Goal: Task Accomplishment & Management: Manage account settings

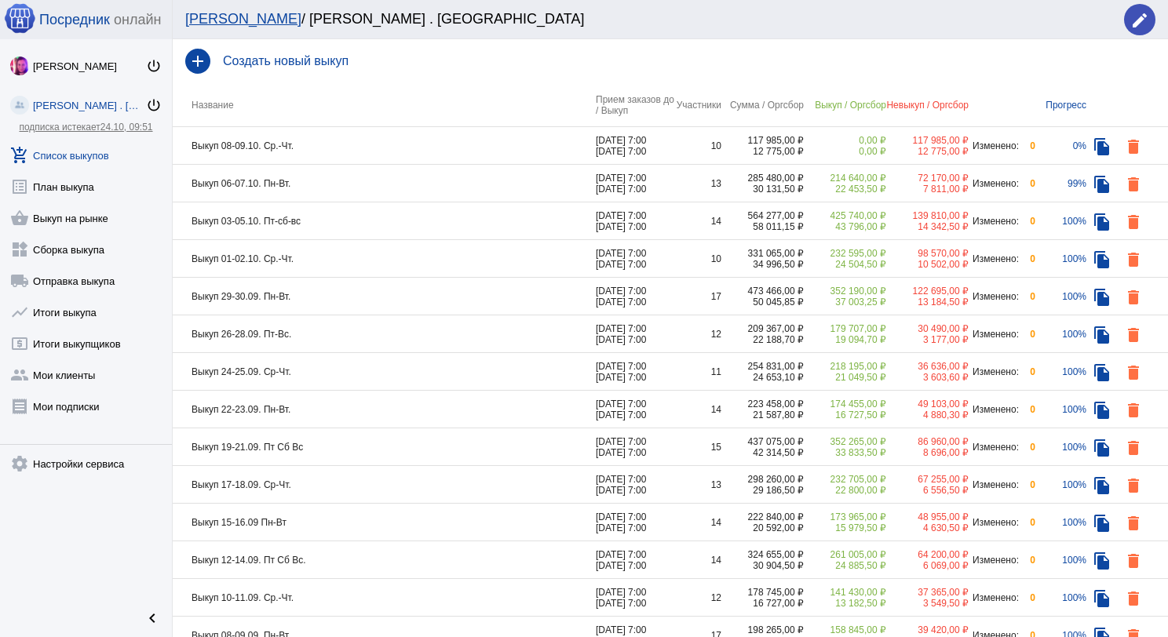
click at [97, 154] on link "add_shopping_cart Список выкупов" at bounding box center [86, 152] width 172 height 31
click at [316, 221] on td "Выкуп 03-05.10. Пт-сб-вс" at bounding box center [384, 221] width 423 height 38
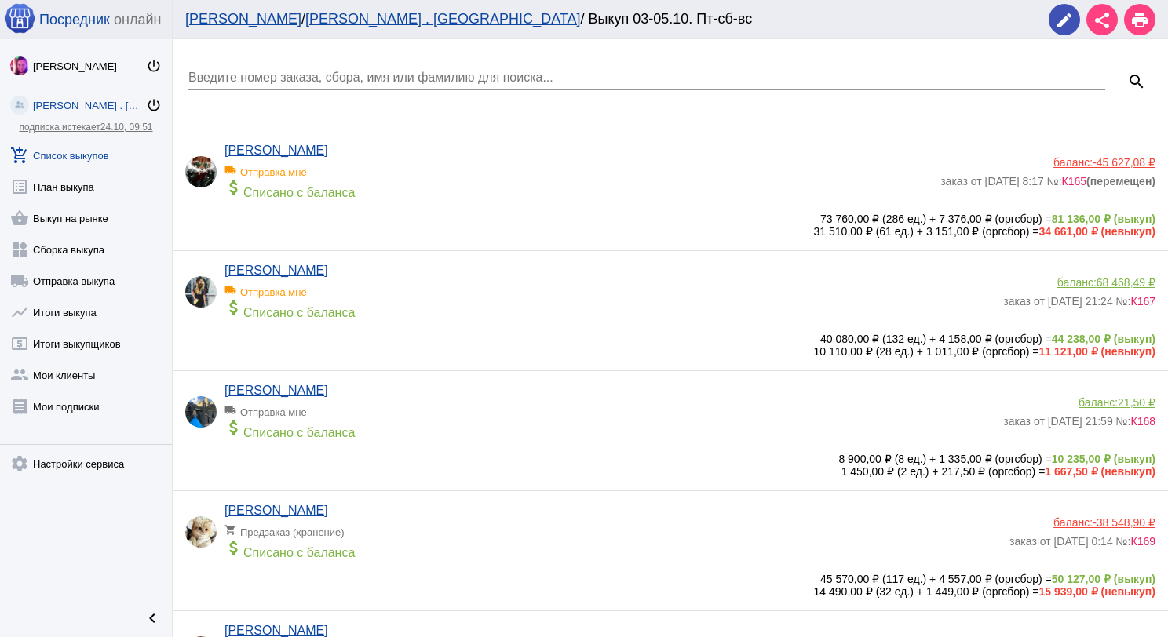
click at [445, 186] on div "attach_money Списано с баланса" at bounding box center [578, 189] width 708 height 22
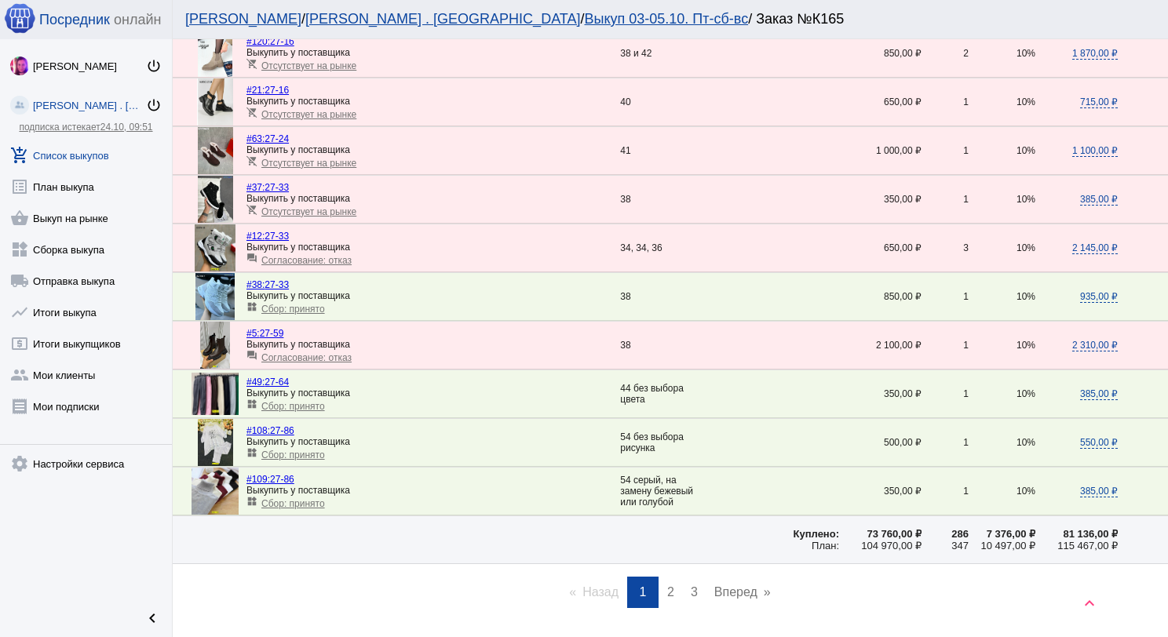
scroll to position [2151, 0]
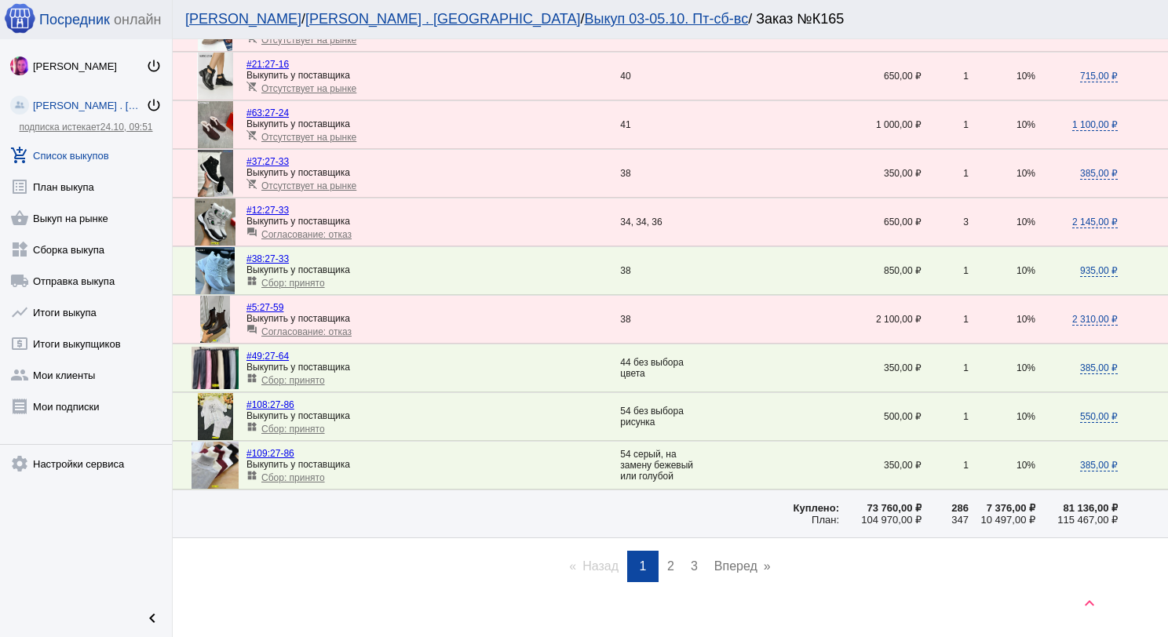
click at [667, 559] on span "2" at bounding box center [670, 565] width 7 height 13
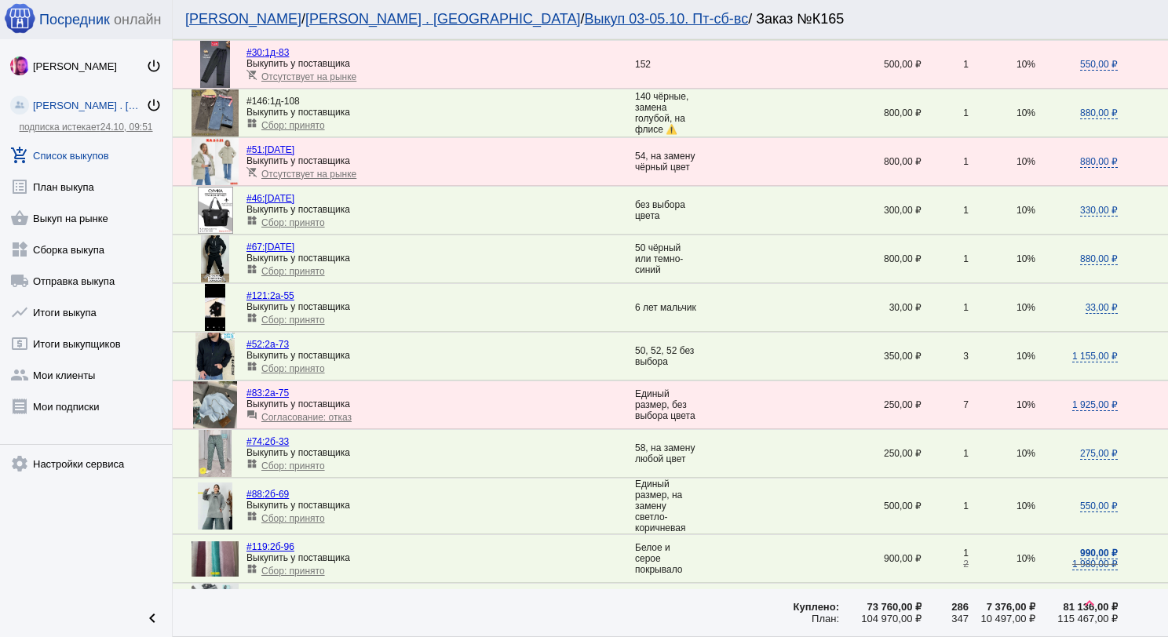
scroll to position [706, 0]
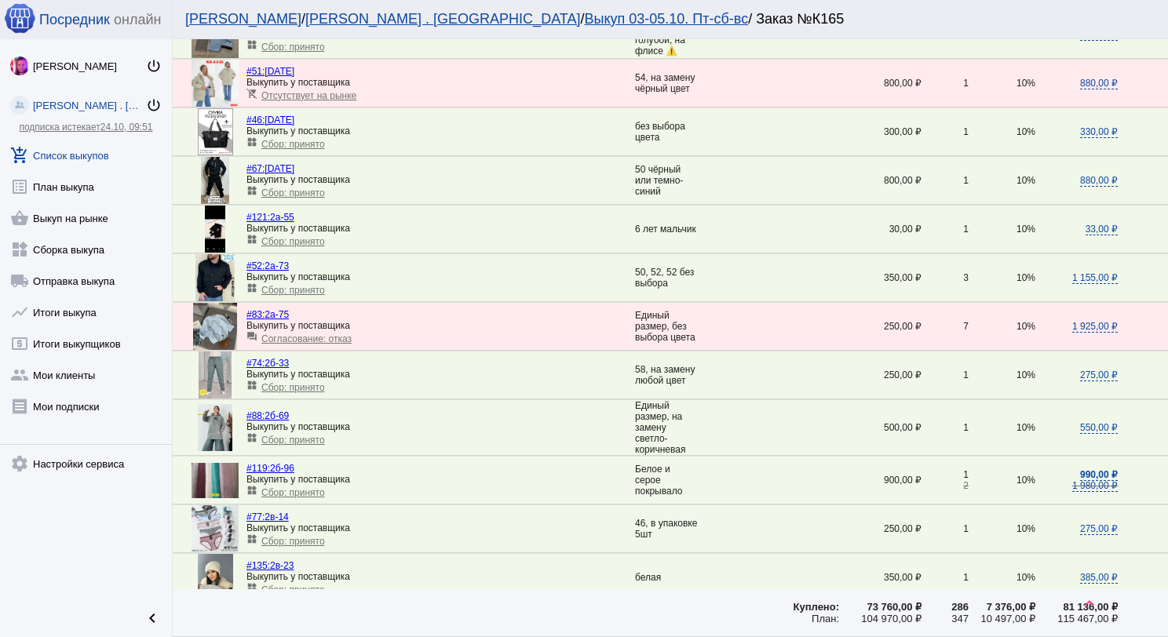
click at [319, 487] on span "Сбор: принято" at bounding box center [293, 492] width 64 height 11
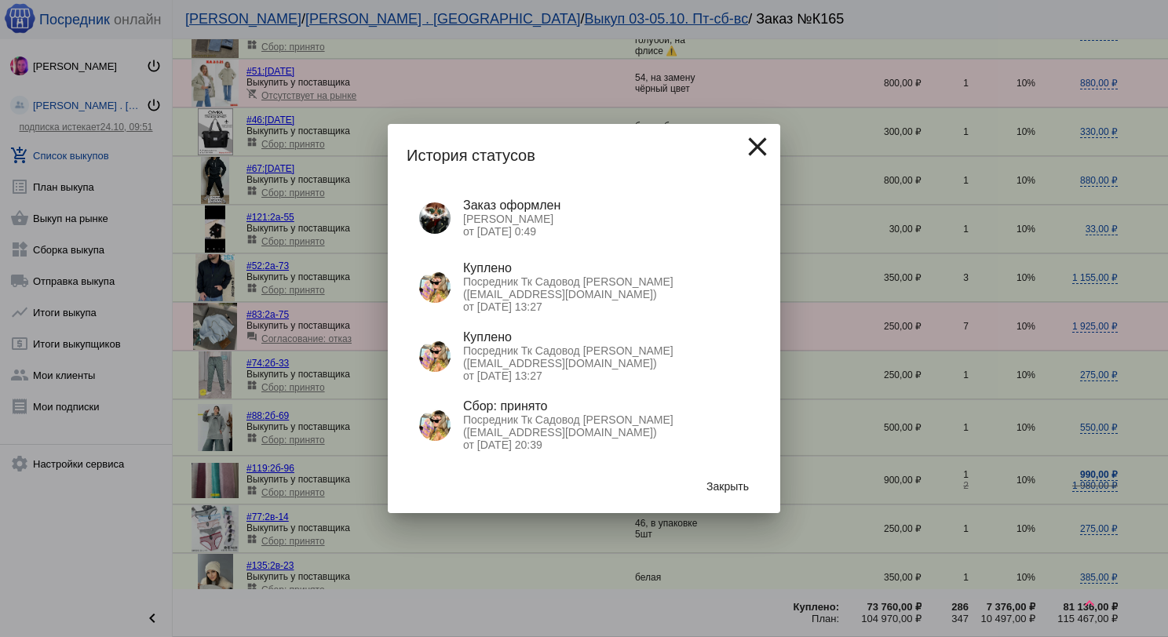
click at [756, 151] on mat-icon "close" at bounding box center [756, 146] width 31 height 31
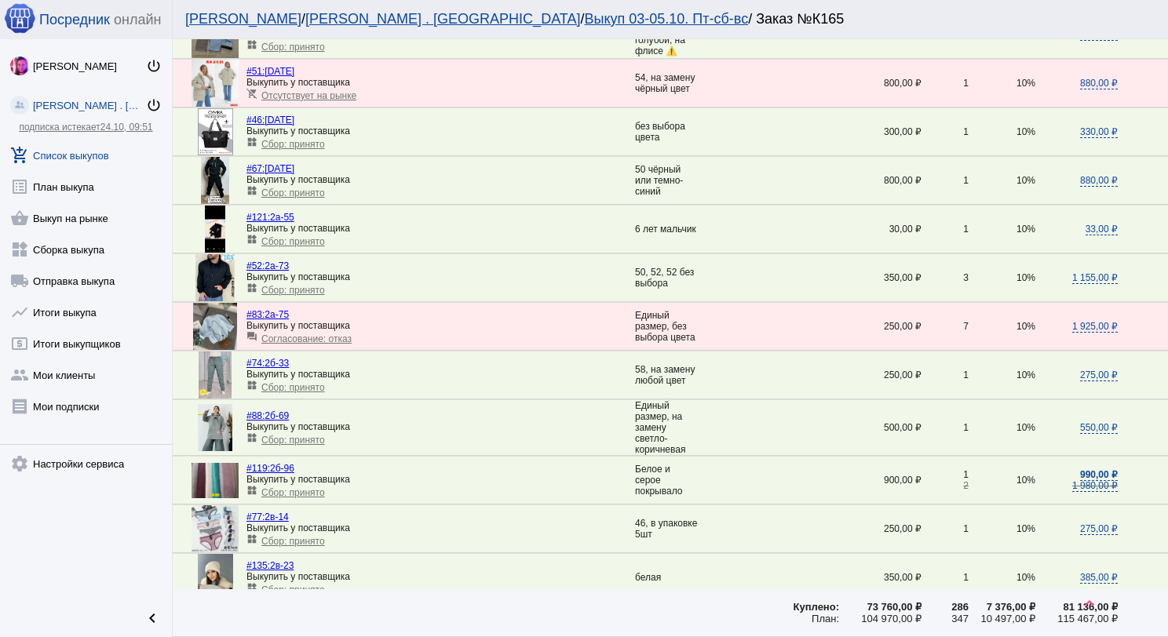
click at [49, 157] on link "add_shopping_cart Список выкупов" at bounding box center [86, 152] width 172 height 31
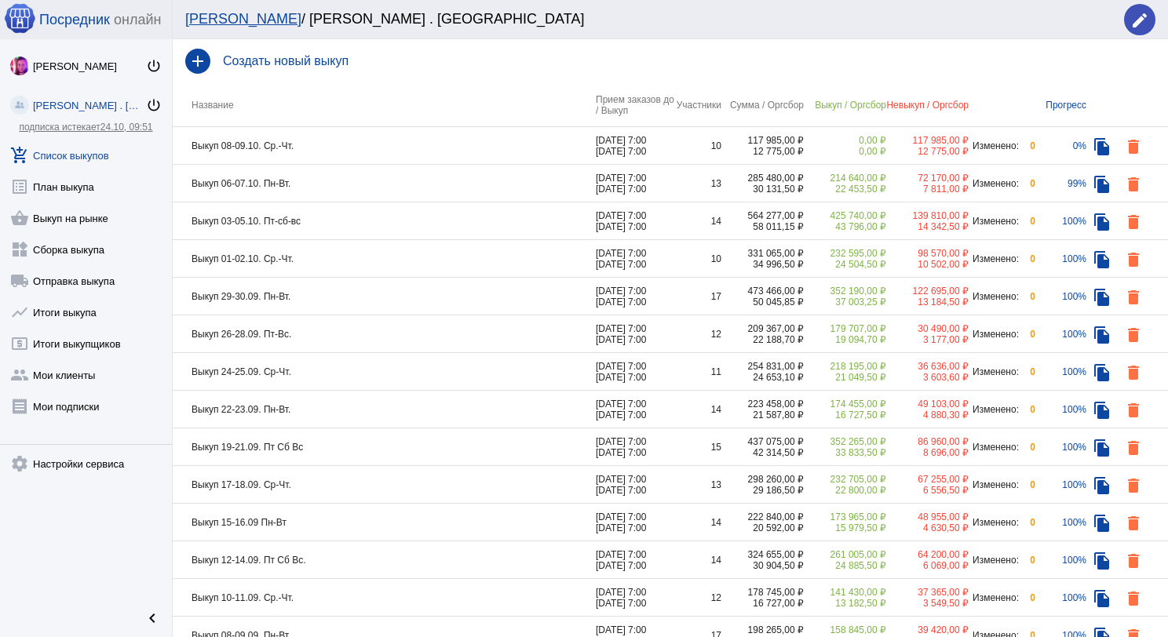
click at [331, 180] on td "Выкуп 06-07.10. Пн-Вт." at bounding box center [384, 184] width 423 height 38
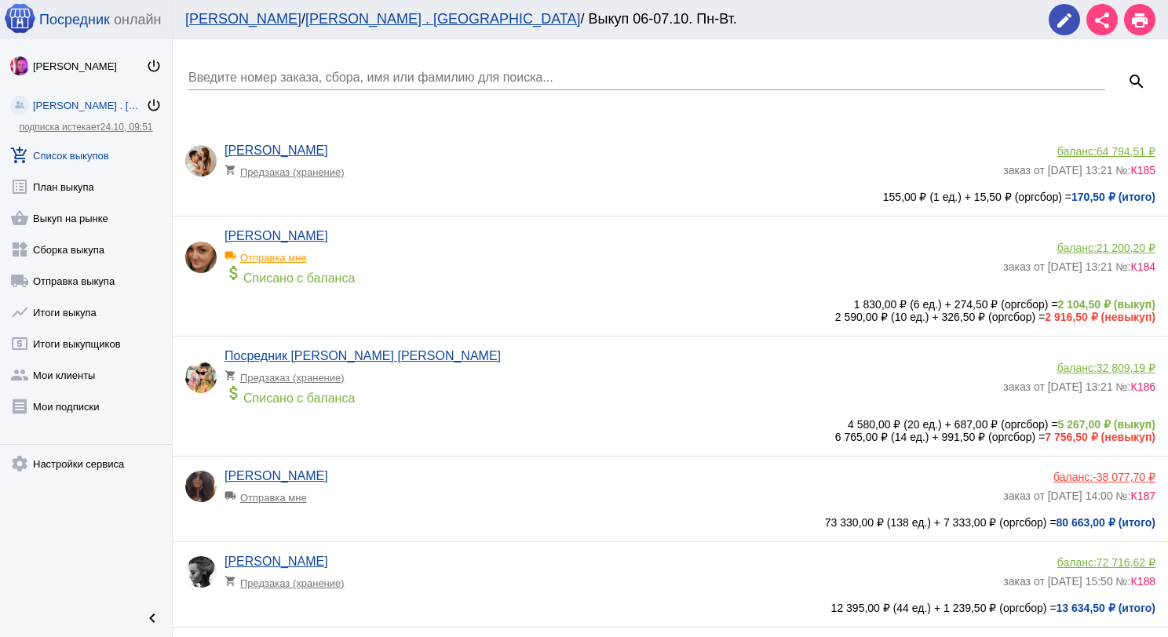
click at [325, 75] on input "Введите номер заказа, сбора, имя или фамилию для поиска..." at bounding box center [646, 78] width 916 height 14
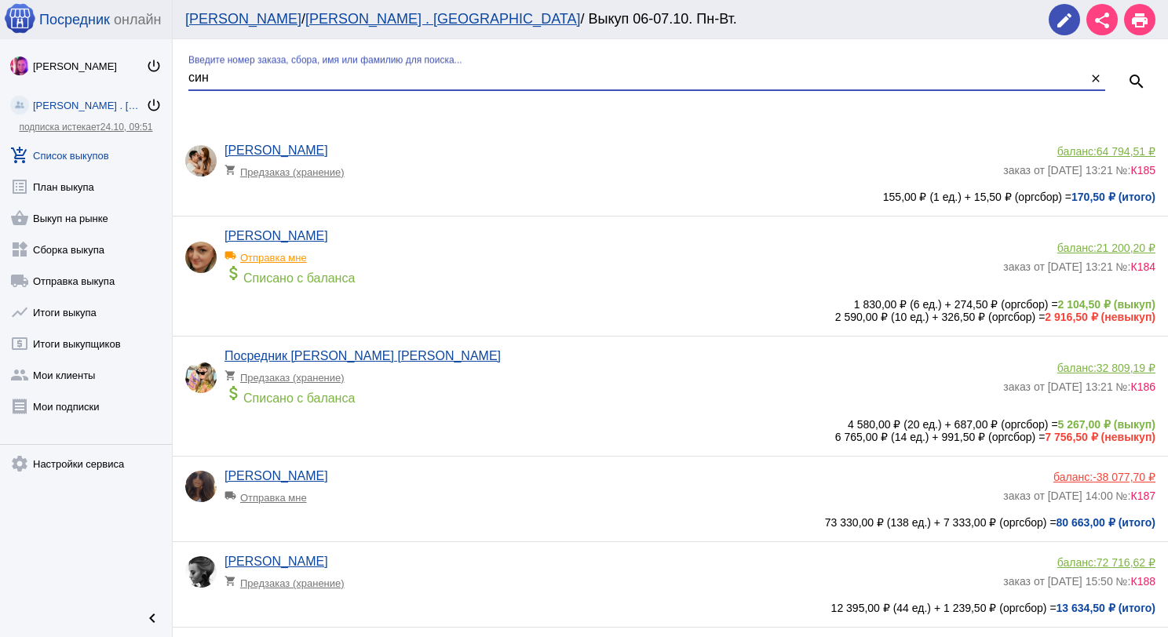
type input "син"
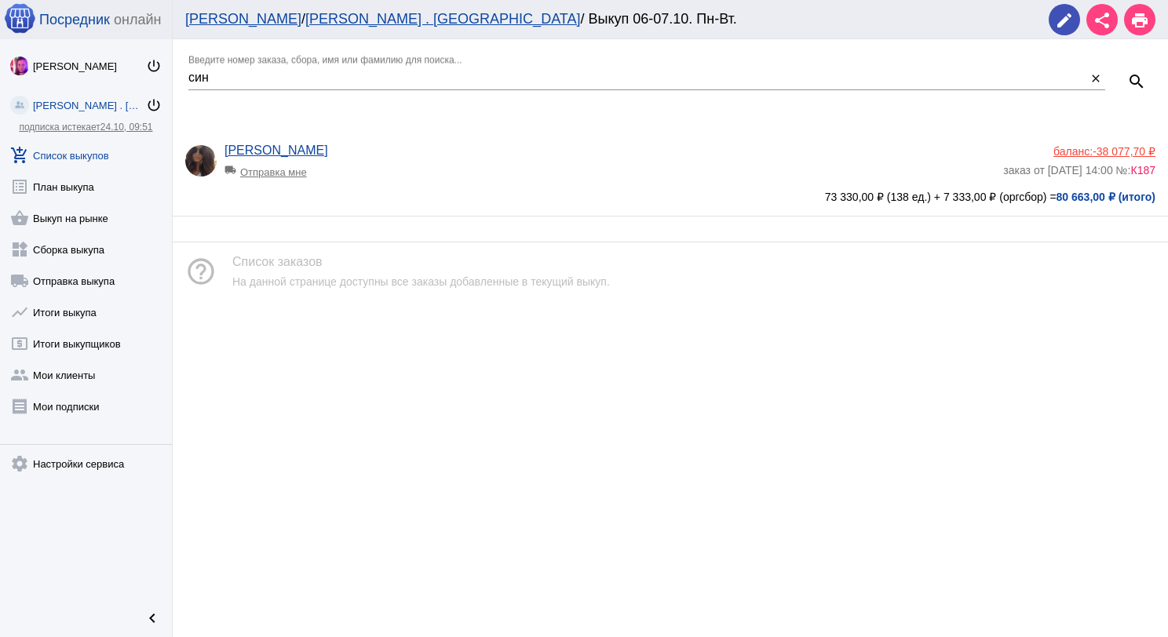
click at [1138, 155] on span "-38 077,70 ₽" at bounding box center [1123, 151] width 63 height 13
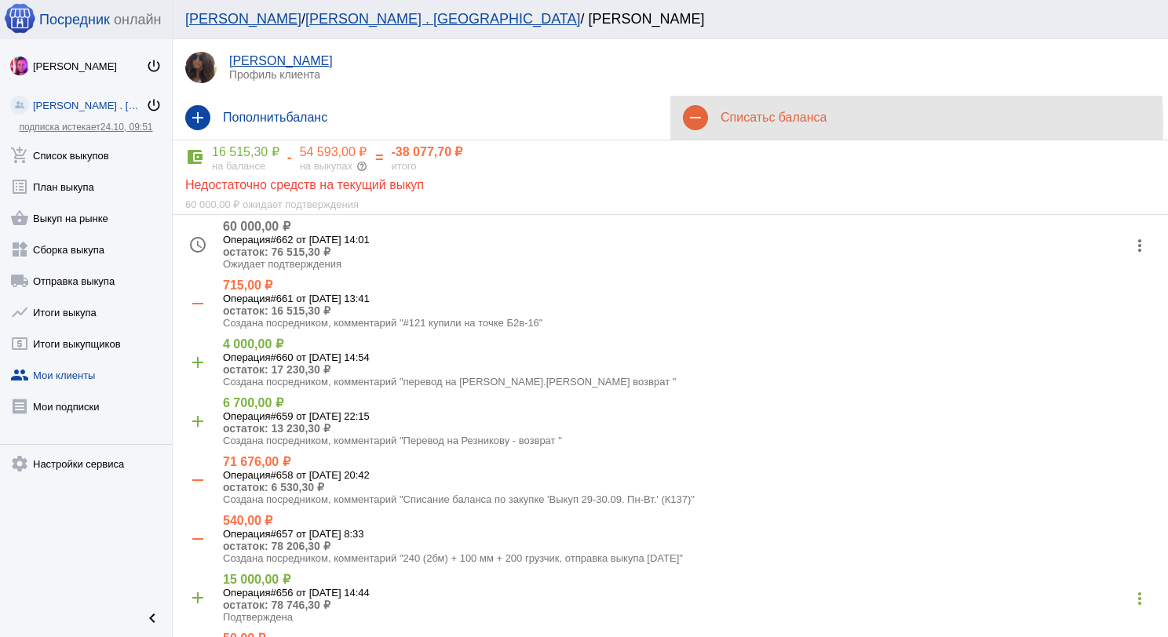
click at [725, 126] on div "remove Списать с баланса" at bounding box center [918, 118] width 497 height 44
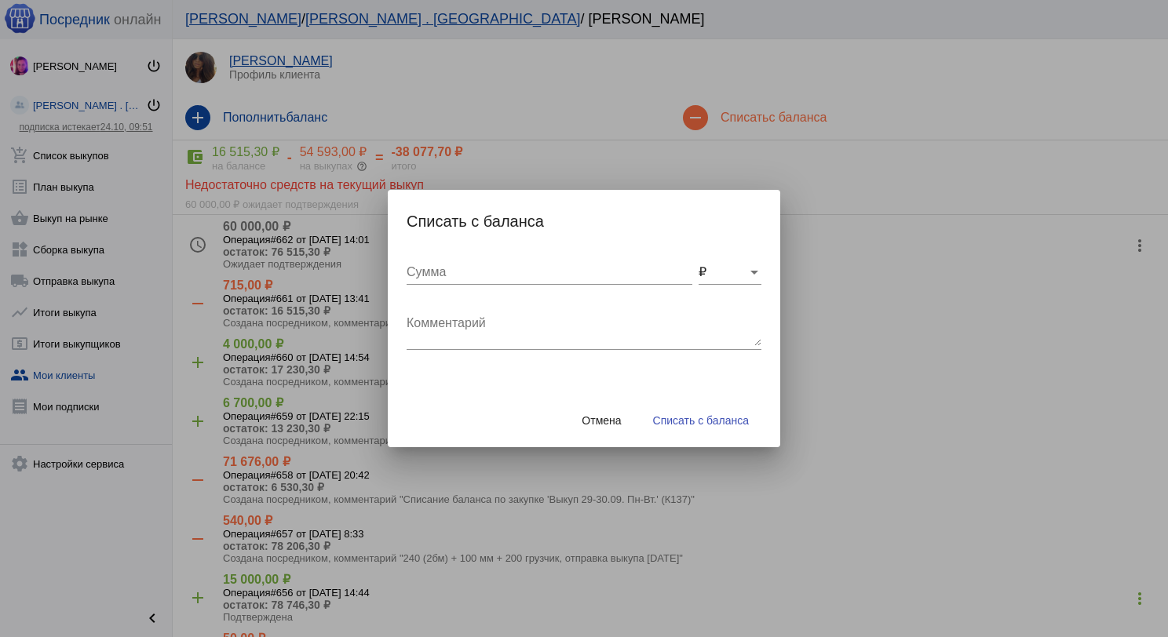
click at [545, 330] on textarea "Комментарий" at bounding box center [583, 330] width 355 height 31
type textarea "240 (2бм) + 100 грузчик, отправка выкупа [DATE]"
click at [494, 273] on input "Сумма" at bounding box center [549, 272] width 286 height 14
type input "340"
click at [664, 414] on span "Списать с баланса" at bounding box center [701, 420] width 96 height 13
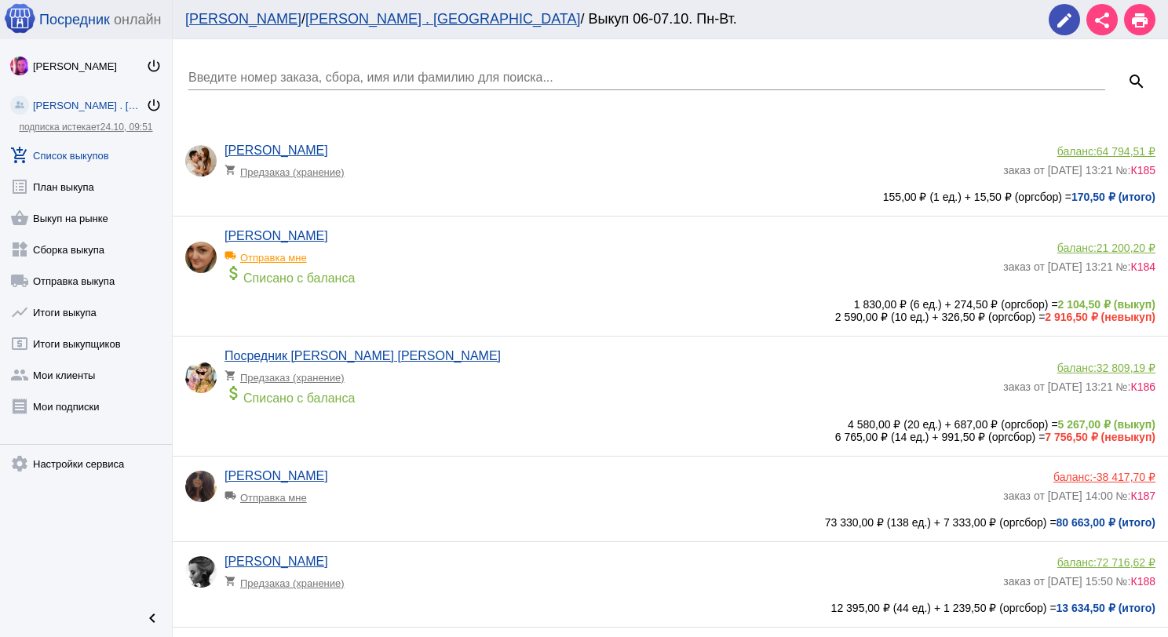
click at [340, 73] on input "Введите номер заказа, сбора, имя или фамилию для поиска..." at bounding box center [646, 78] width 916 height 14
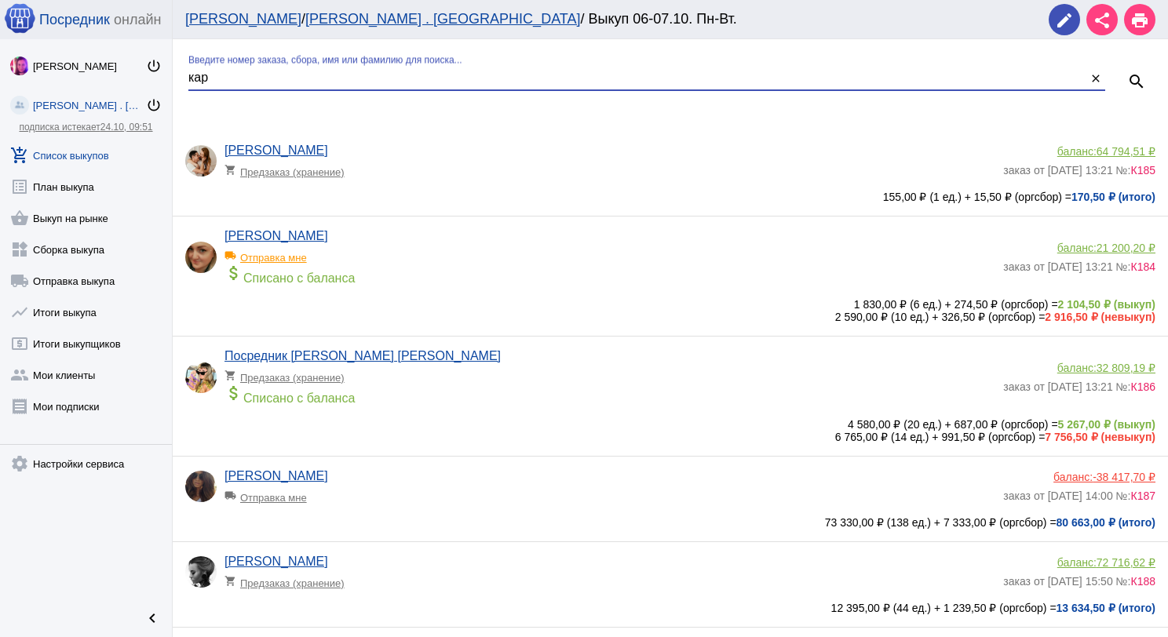
type input "кар"
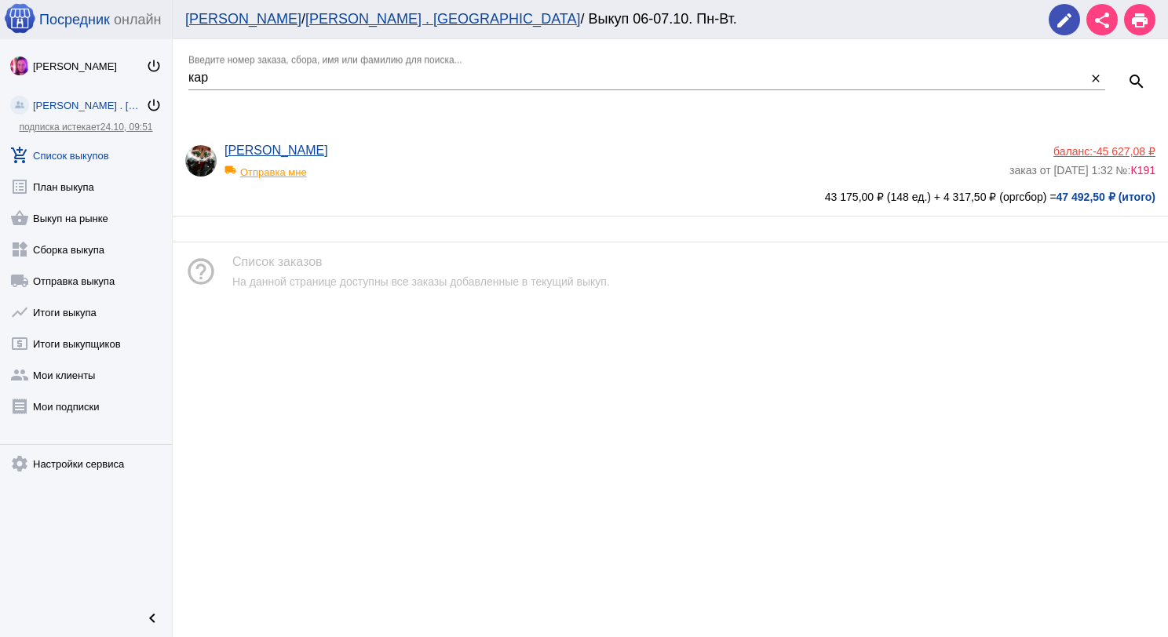
click at [1120, 149] on span "-45 627,08 ₽" at bounding box center [1123, 151] width 63 height 13
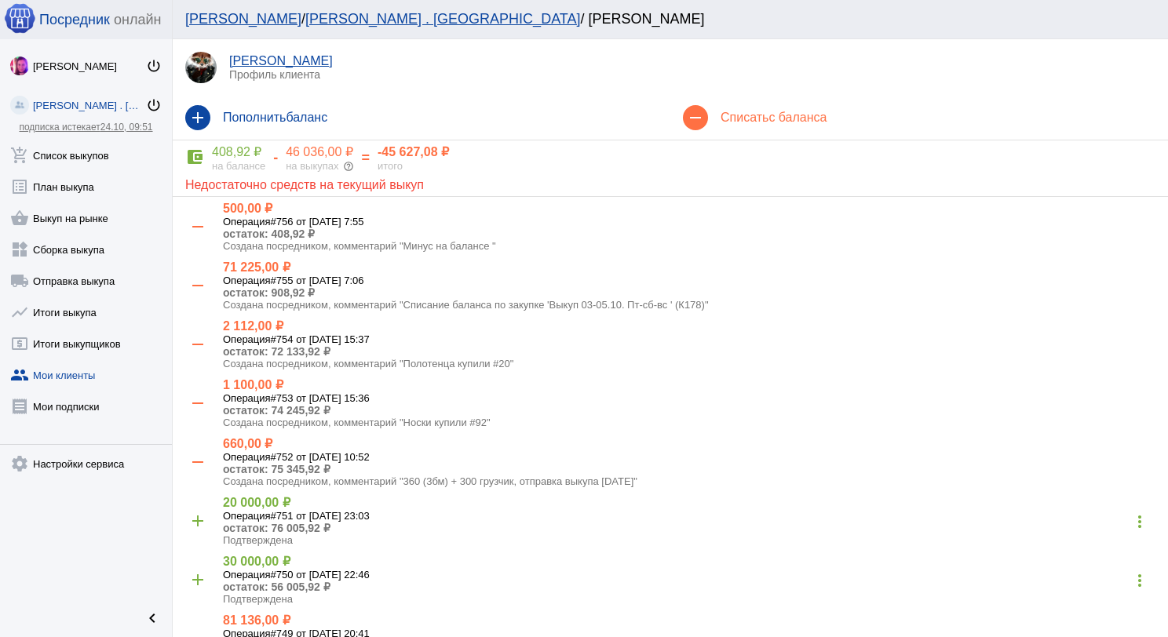
click at [784, 118] on span "с баланса" at bounding box center [797, 117] width 58 height 13
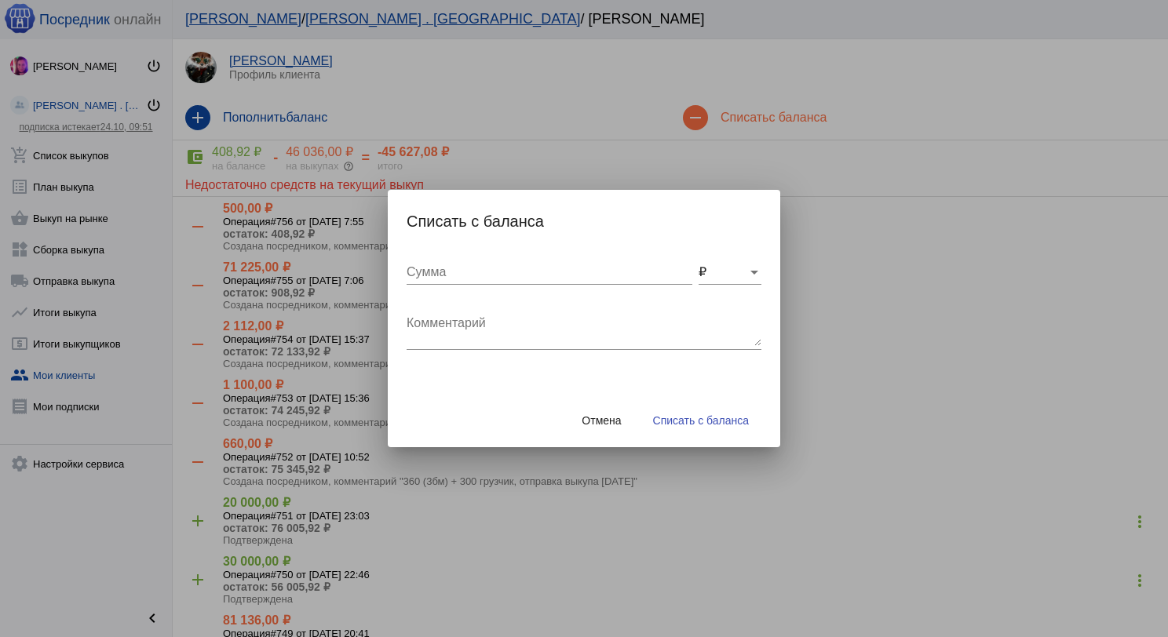
click at [516, 306] on div "Комментарий" at bounding box center [583, 325] width 355 height 49
type textarea "600 (5бм) + 300 грузчик, отправка выкупа [DATE]"
click at [500, 279] on input "Сумма" at bounding box center [549, 272] width 286 height 14
type input "900"
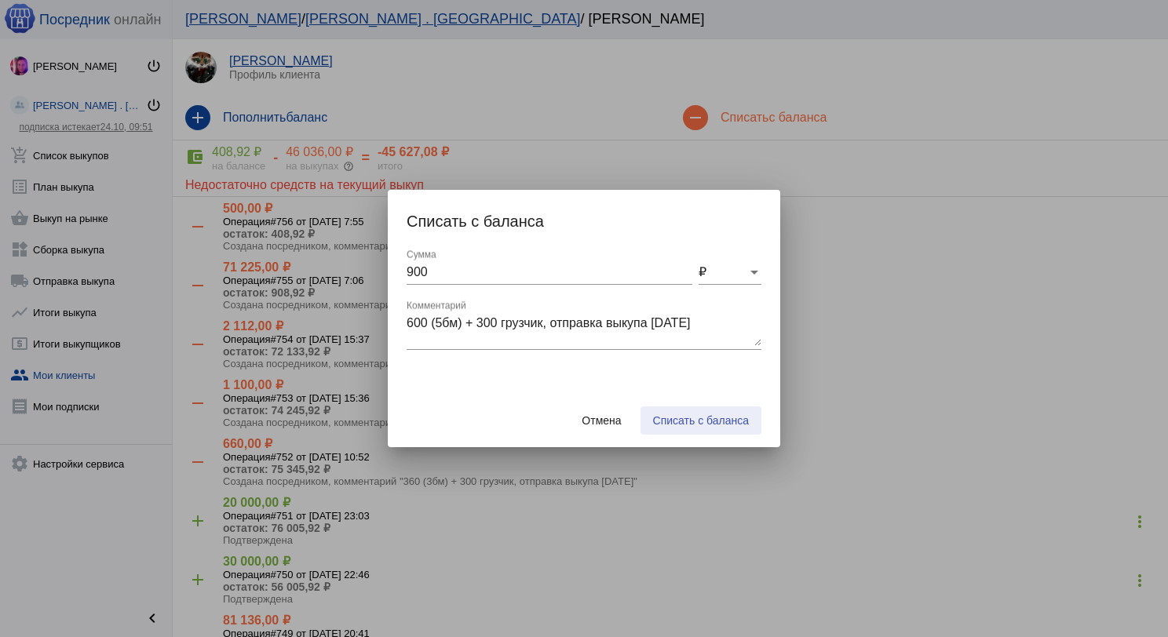
click at [678, 422] on span "Списать с баланса" at bounding box center [701, 420] width 96 height 13
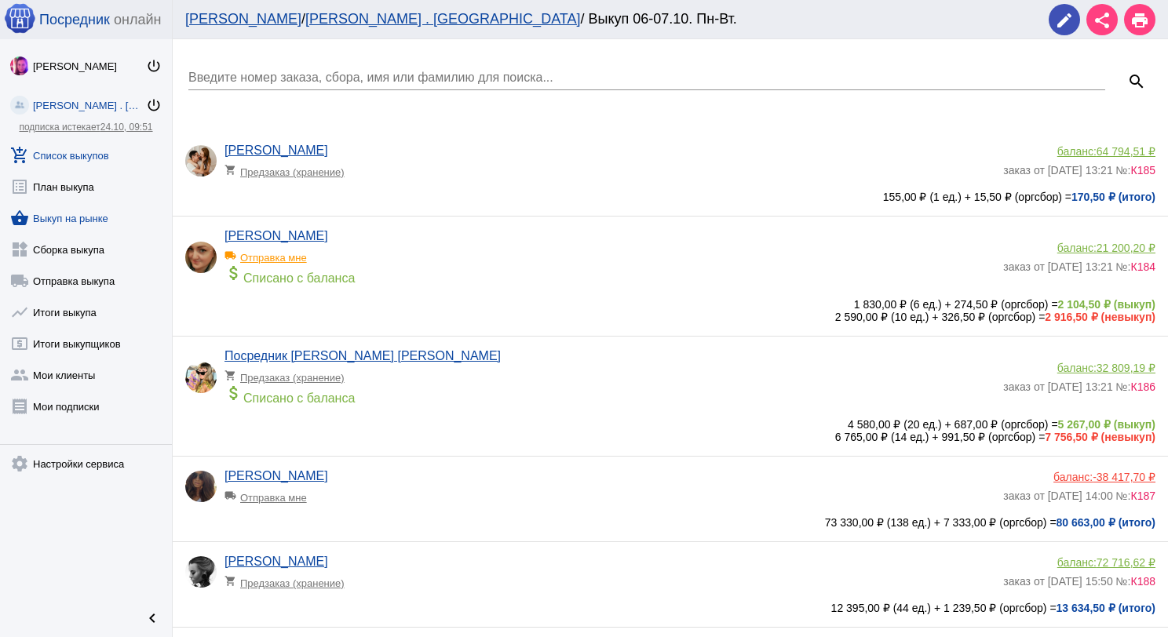
click at [64, 218] on link "shopping_basket Выкуп на рынке" at bounding box center [86, 214] width 172 height 31
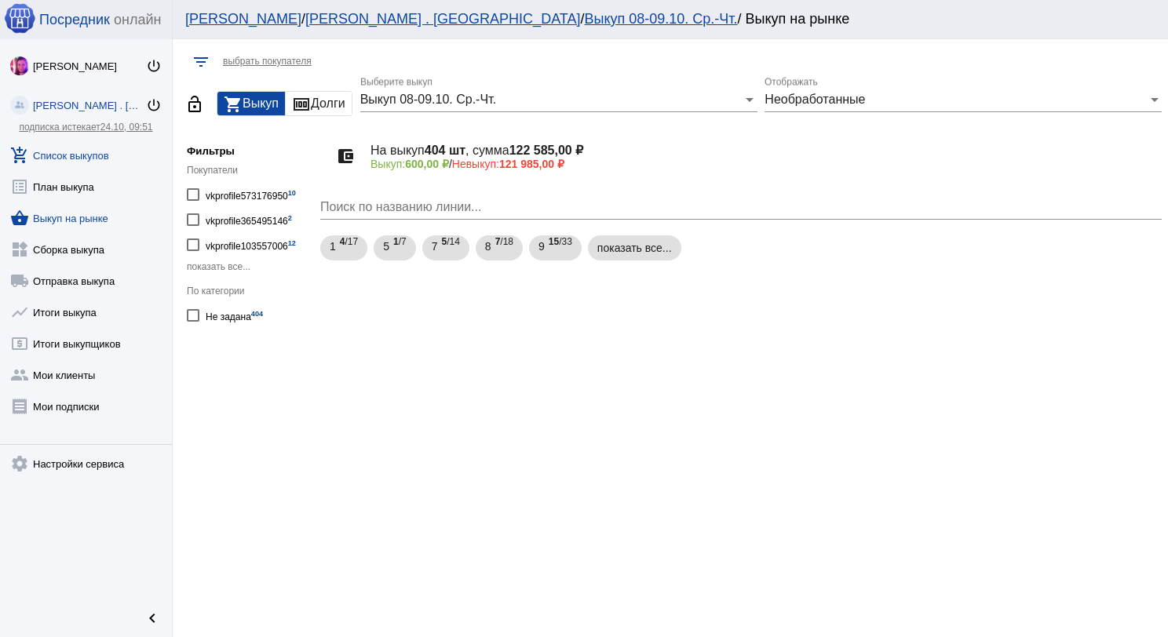
click at [89, 151] on link "add_shopping_cart Список выкупов" at bounding box center [86, 152] width 172 height 31
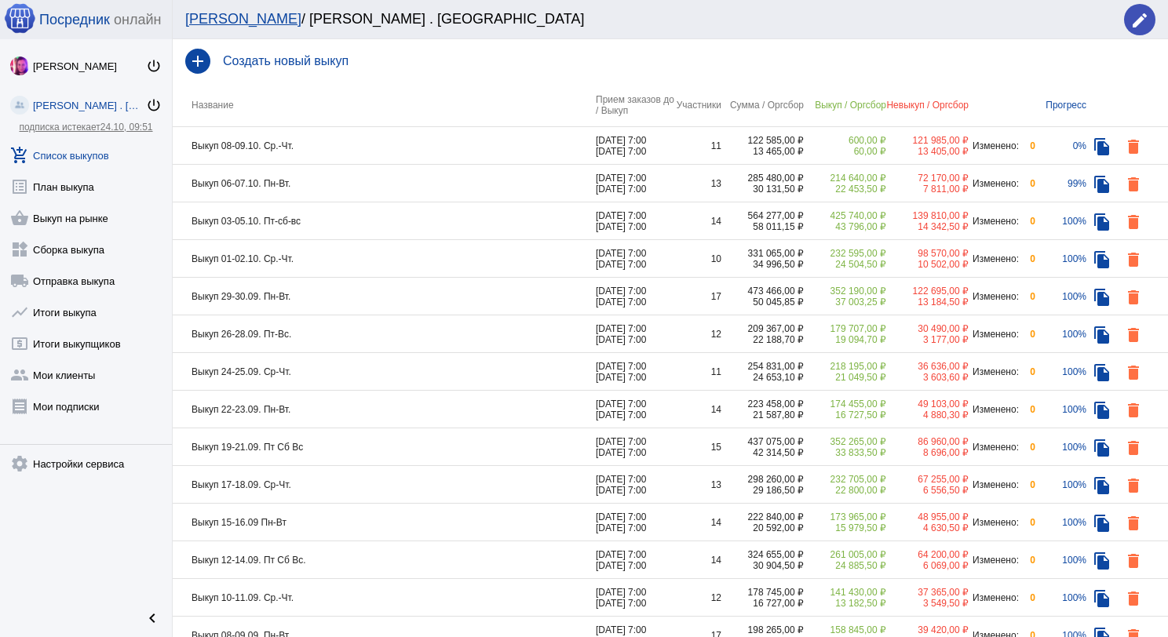
click at [350, 220] on td "Выкуп 03-05.10. Пт-сб-вс" at bounding box center [384, 221] width 423 height 38
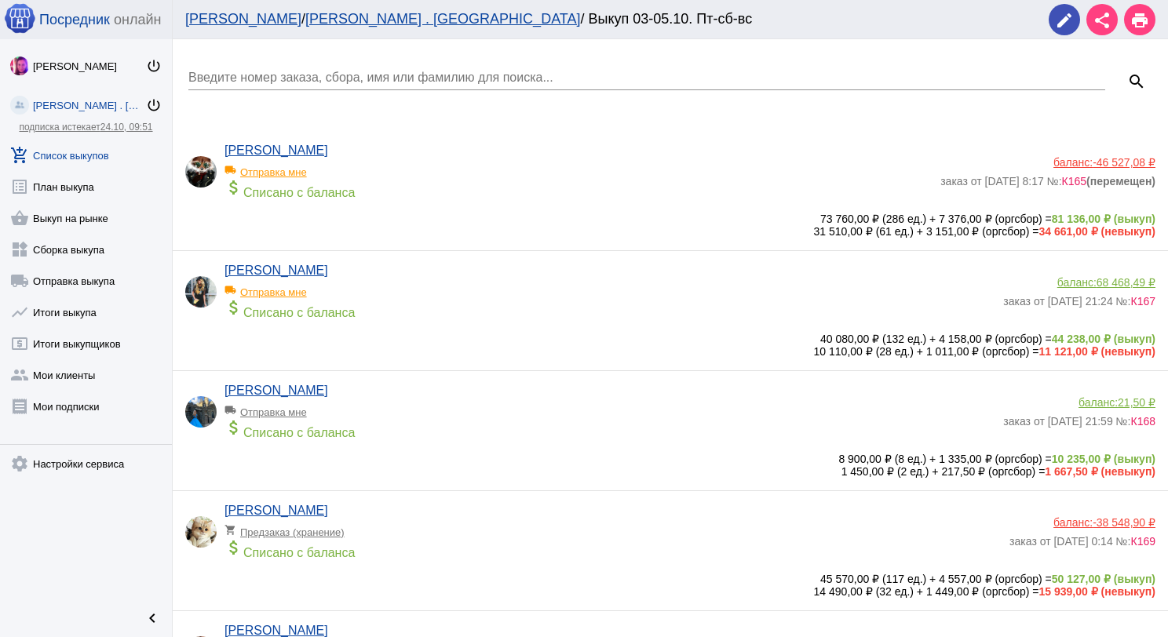
click at [439, 182] on div "attach_money Списано с баланса" at bounding box center [578, 189] width 708 height 22
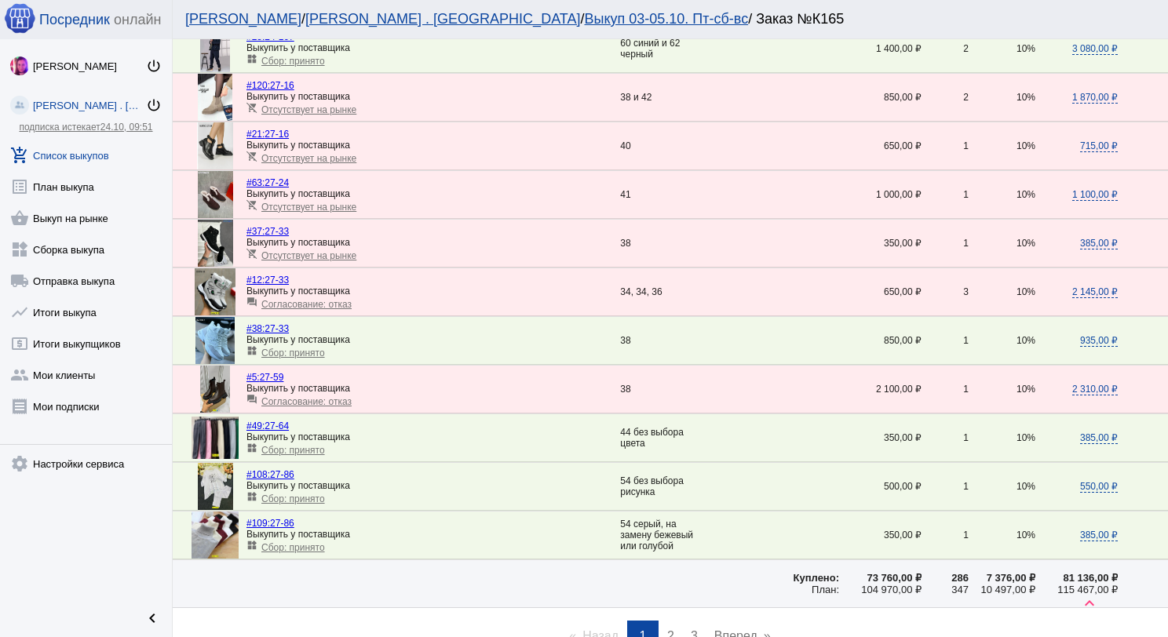
scroll to position [2118, 0]
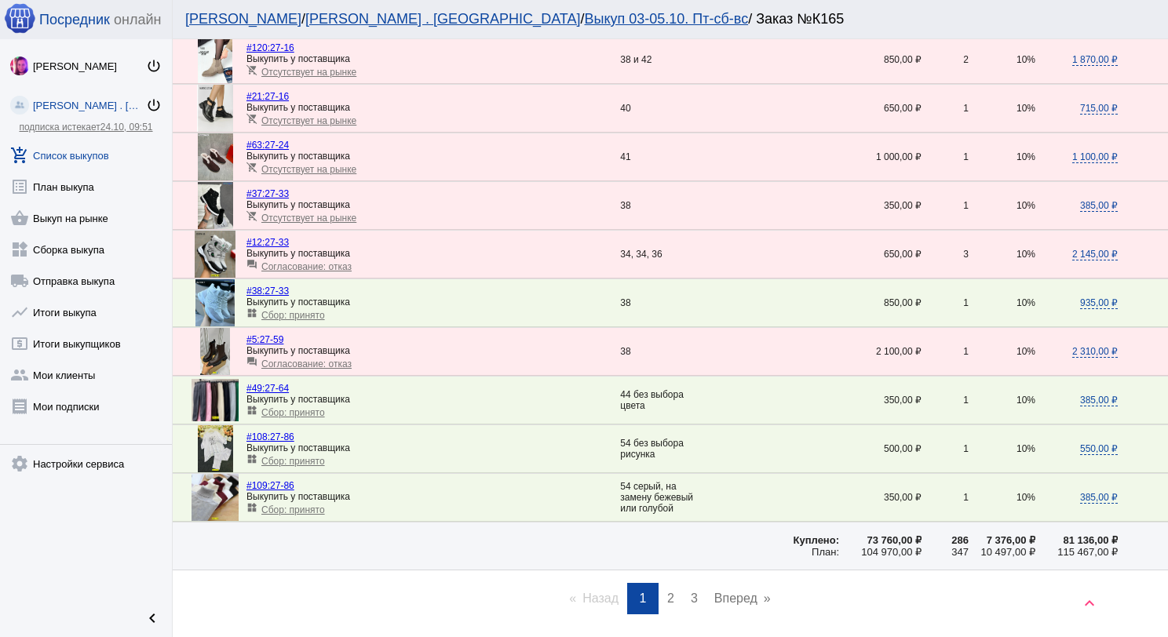
click at [661, 583] on link "page 2" at bounding box center [670, 598] width 23 height 31
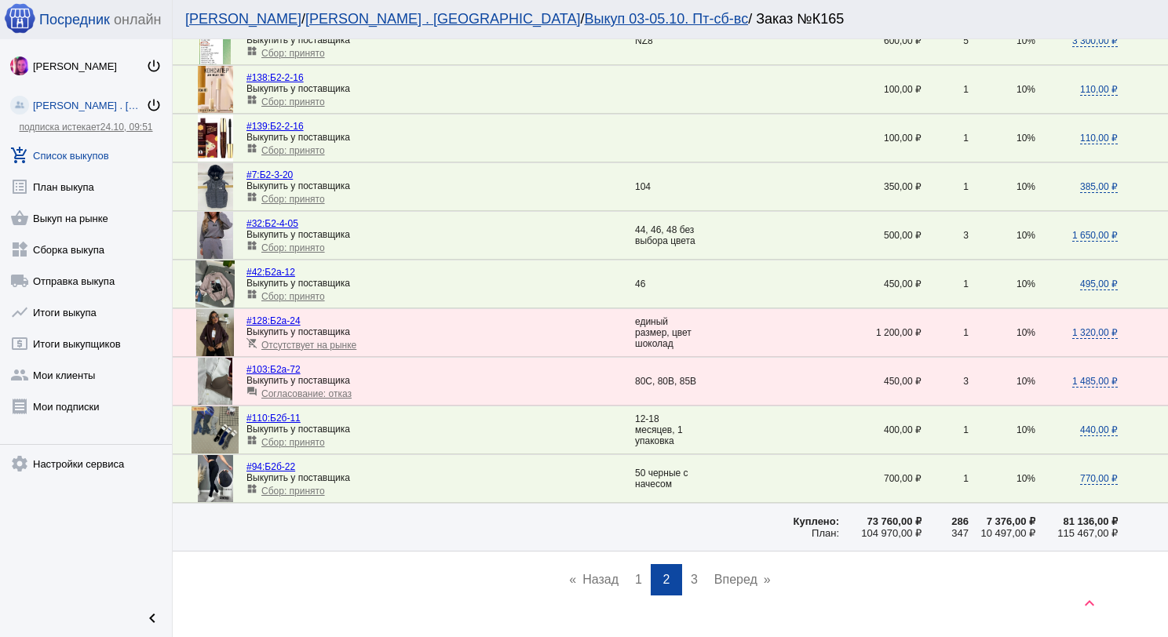
click at [690, 573] on span "3" at bounding box center [693, 579] width 7 height 13
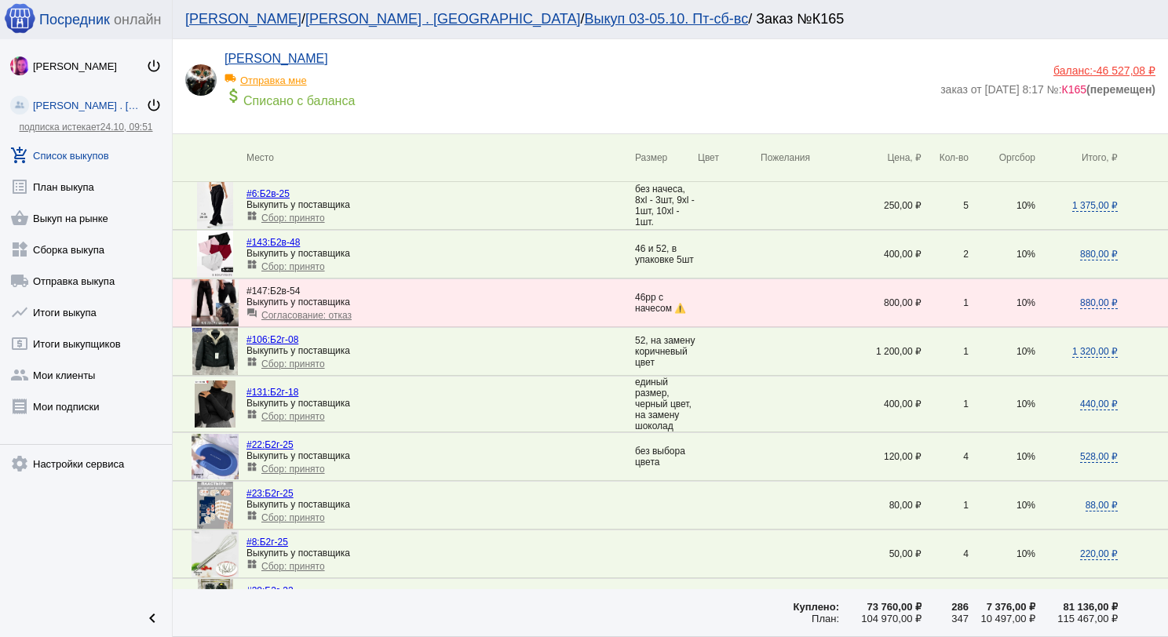
click at [312, 217] on span "Сбор: принято" at bounding box center [293, 218] width 64 height 11
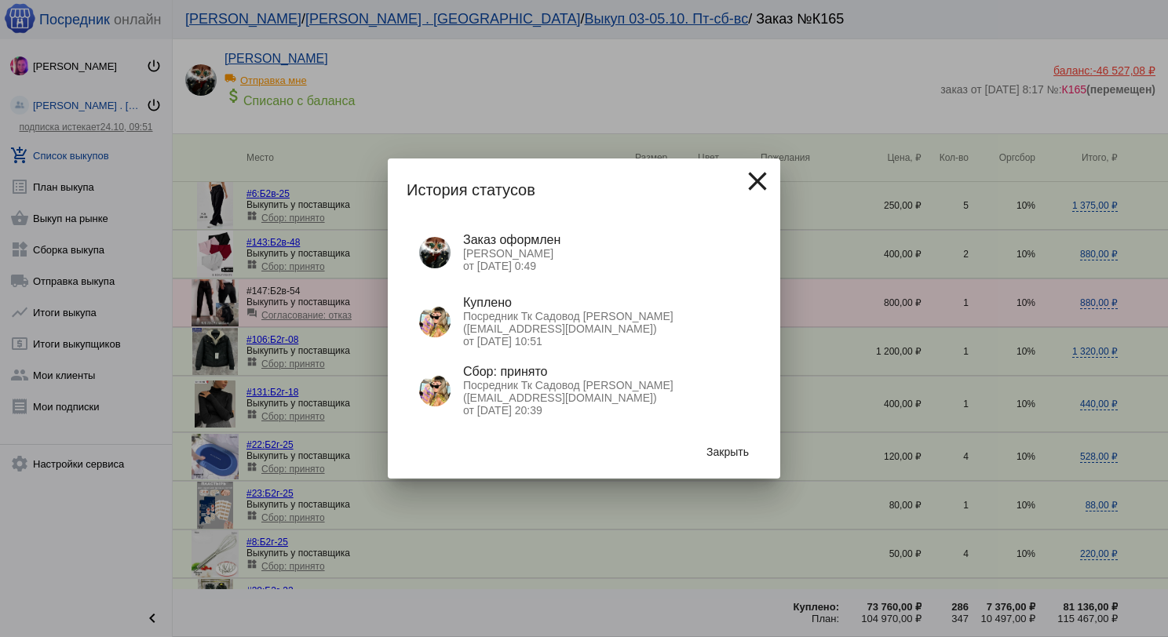
click at [712, 441] on button "Закрыть" at bounding box center [727, 452] width 67 height 28
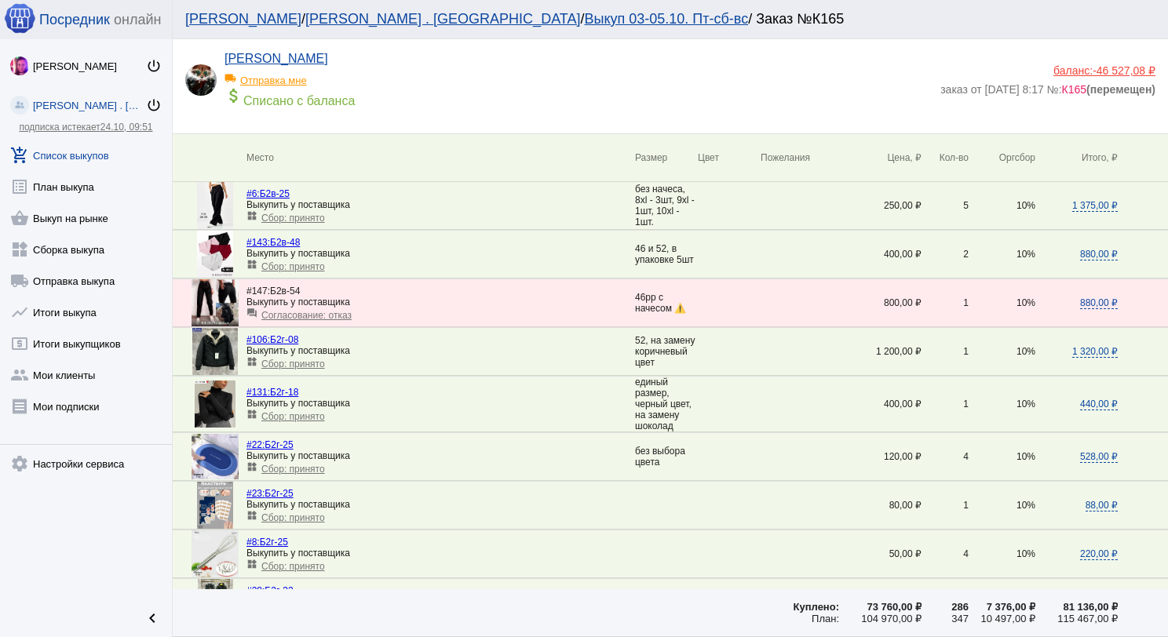
click at [78, 148] on link "add_shopping_cart Список выкупов" at bounding box center [86, 152] width 172 height 31
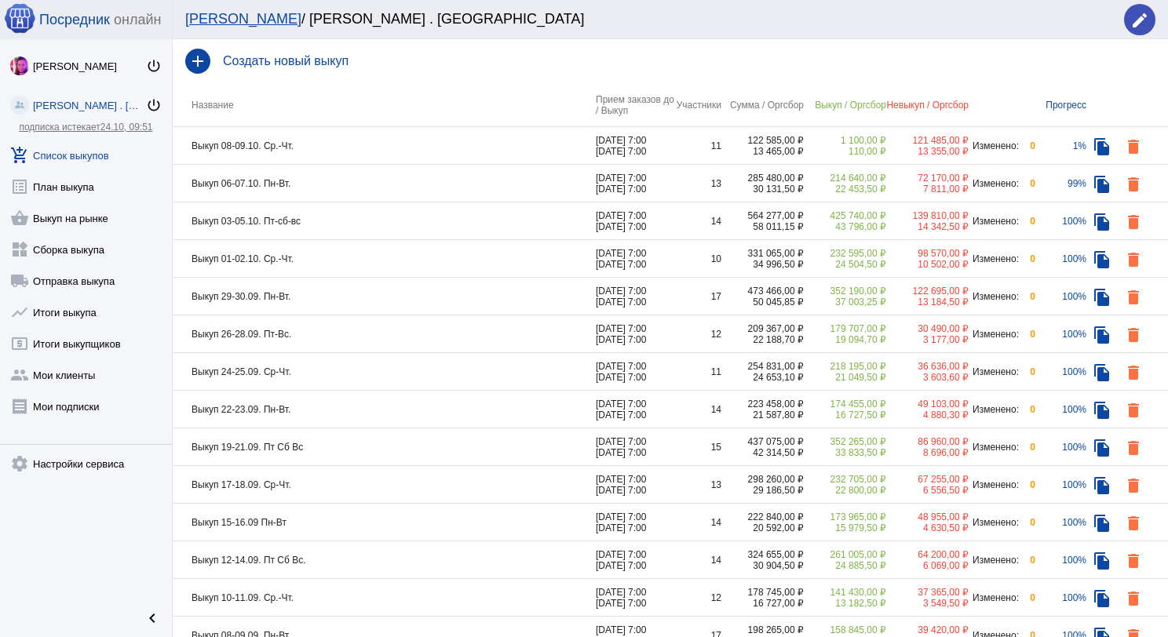
click at [361, 150] on td "Выкуп 08-09.10. Ср.-Чт." at bounding box center [384, 146] width 423 height 38
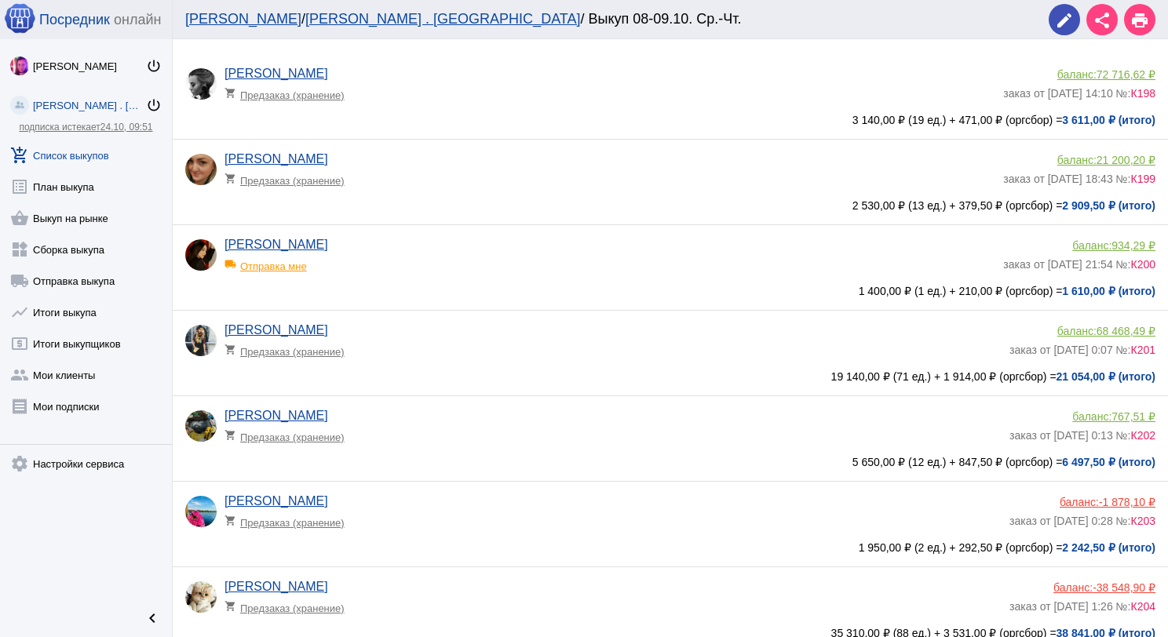
scroll to position [78, 0]
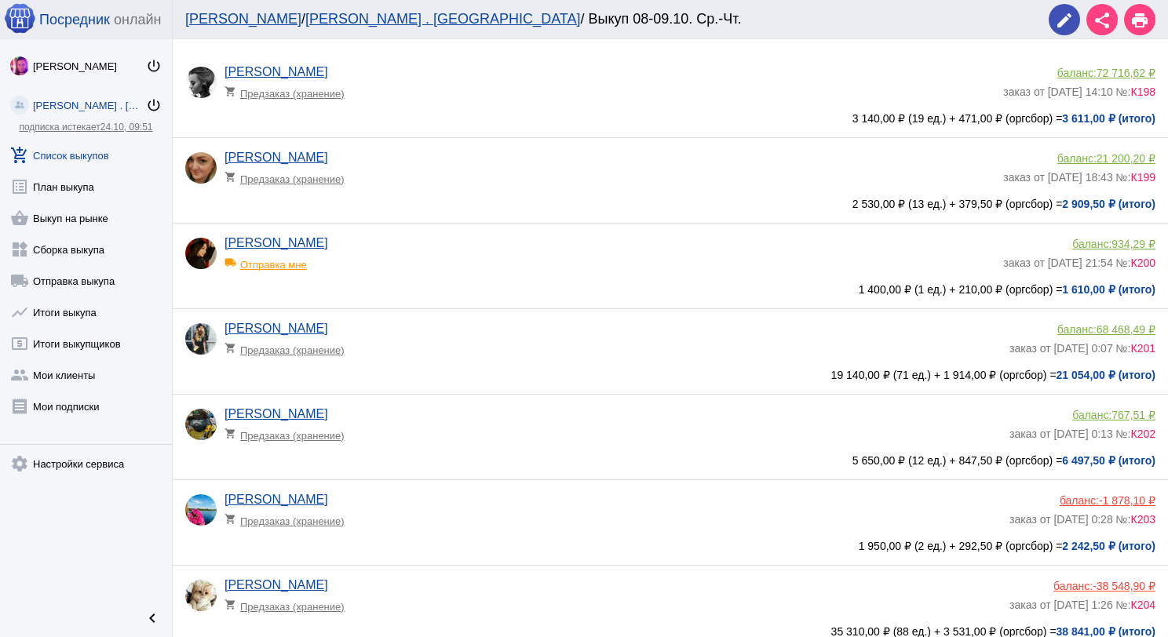
click at [305, 270] on div "local_shipping Отправка мне" at bounding box center [288, 260] width 129 height 20
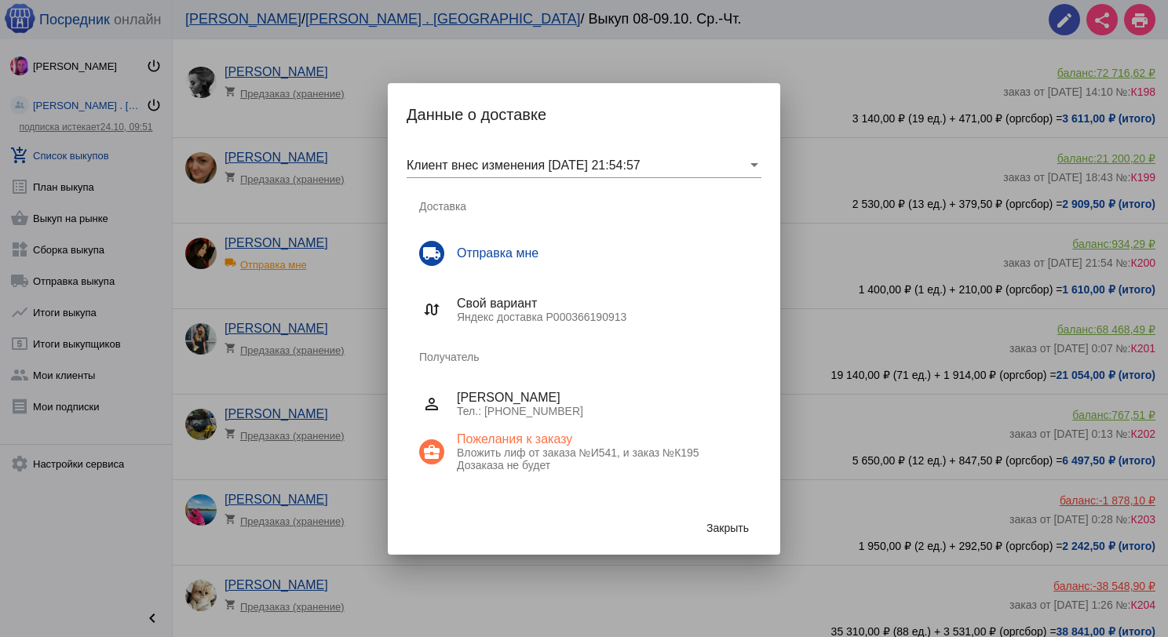
drag, startPoint x: 629, startPoint y: 319, endPoint x: 457, endPoint y: 318, distance: 172.6
click at [457, 318] on p "Яндекс доставка P000366190913" at bounding box center [603, 317] width 292 height 13
copy p "Яндекс доставка P000366190913"
click at [745, 526] on span "Закрыть" at bounding box center [727, 528] width 42 height 13
